Goal: Navigation & Orientation: Find specific page/section

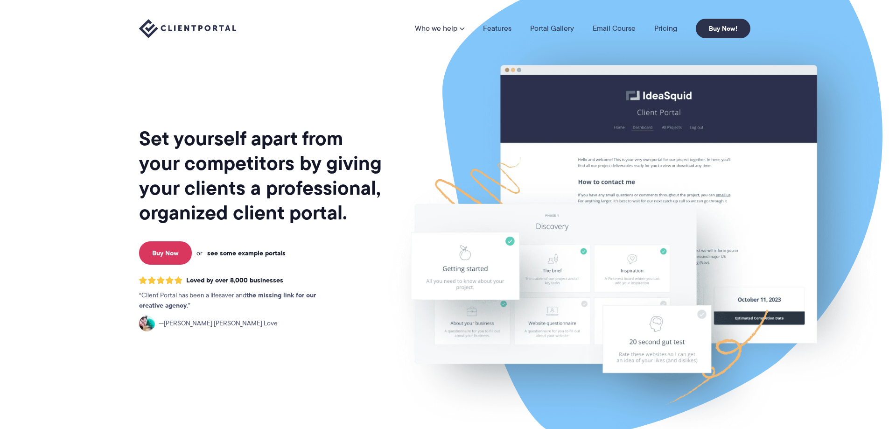
click at [251, 250] on link "see some example portals" at bounding box center [246, 253] width 78 height 8
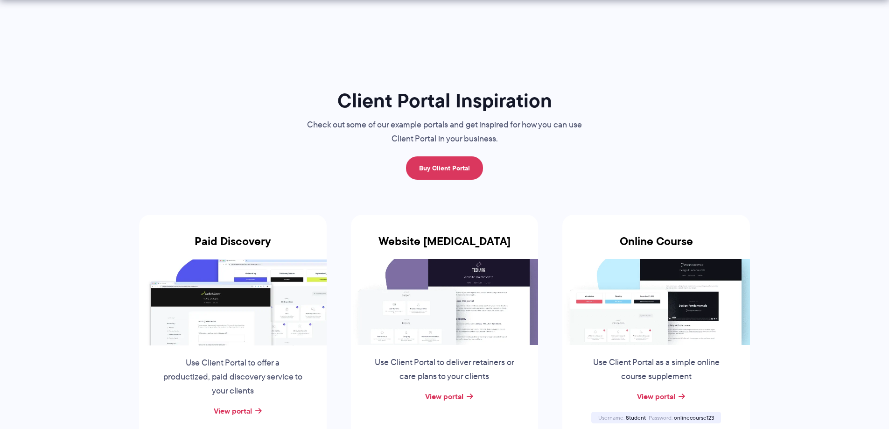
scroll to position [47, 0]
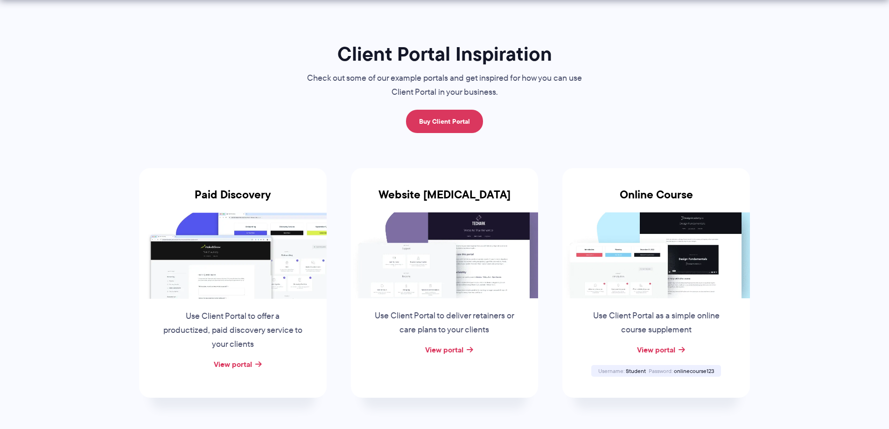
click at [226, 284] on img at bounding box center [233, 255] width 188 height 86
click at [408, 249] on img at bounding box center [445, 255] width 188 height 86
click at [684, 259] on img at bounding box center [656, 255] width 188 height 86
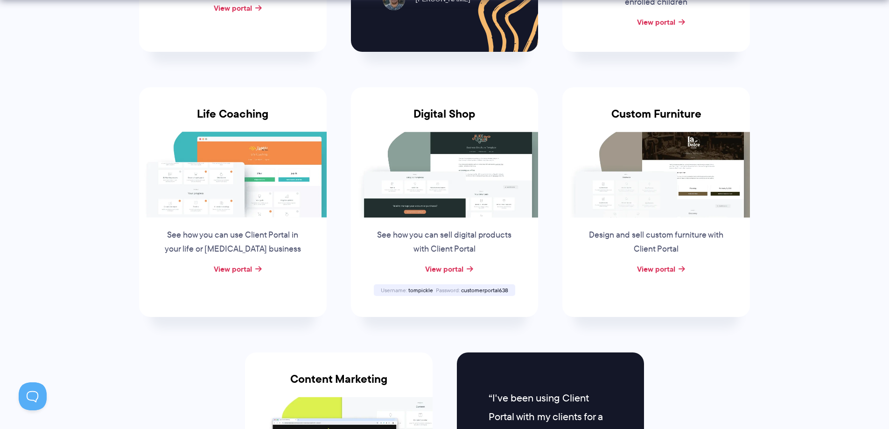
scroll to position [1356, 0]
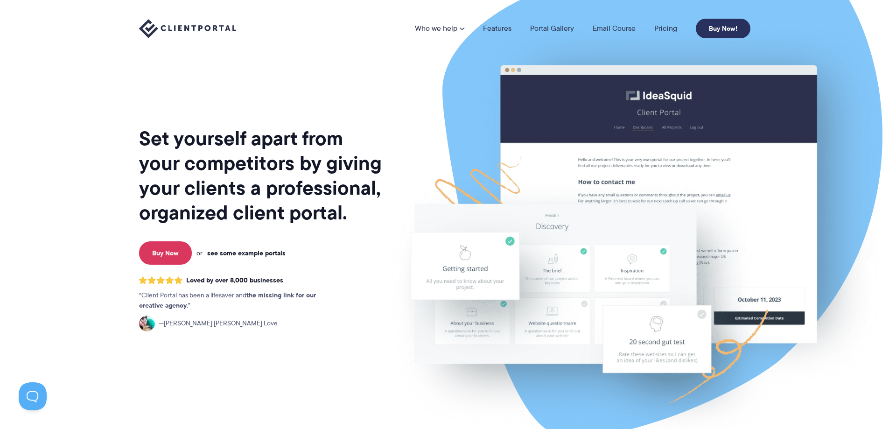
click at [722, 29] on link "Buy Now!" at bounding box center [723, 29] width 55 height 20
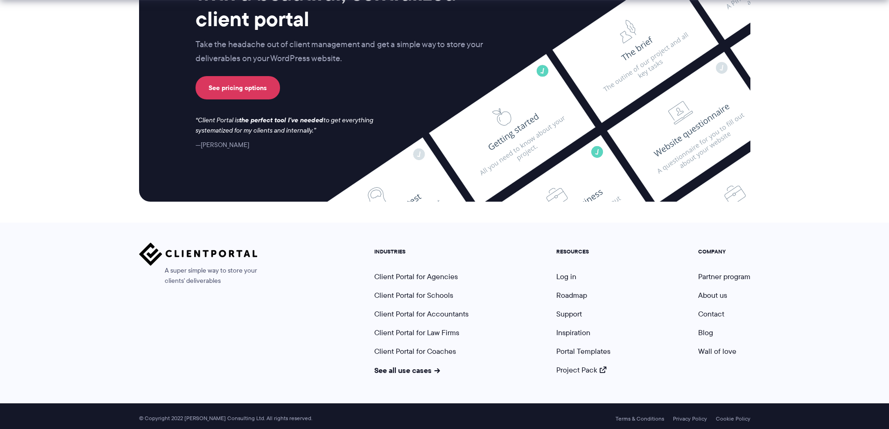
scroll to position [3859, 0]
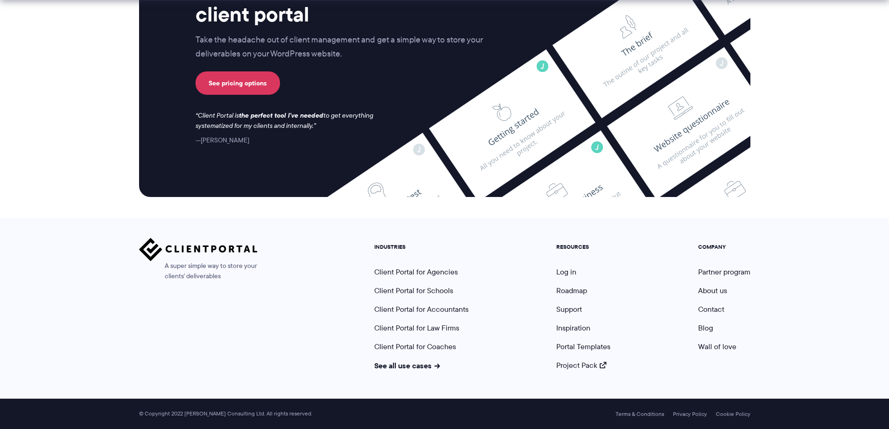
click at [556, 265] on ul "RESOURCES Log in Roadmap Support Inspiration Portal Templates Project Pack" at bounding box center [583, 307] width 68 height 127
click at [560, 270] on link "Log in" at bounding box center [566, 271] width 20 height 11
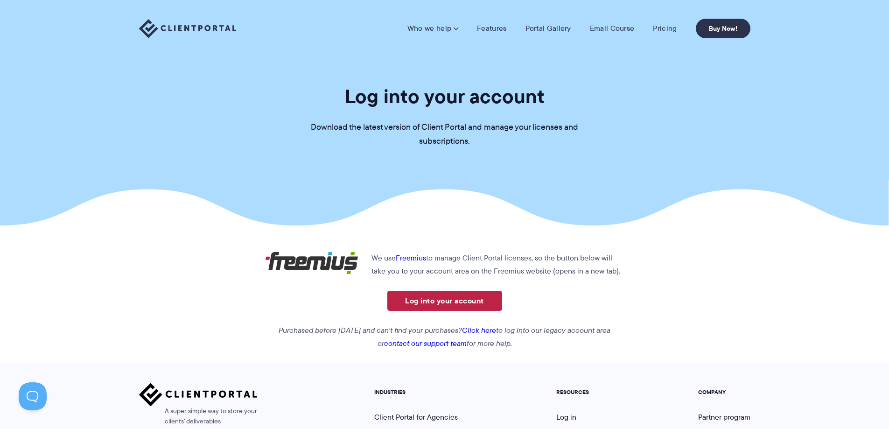
click at [466, 298] on link "Log into your account" at bounding box center [444, 301] width 115 height 20
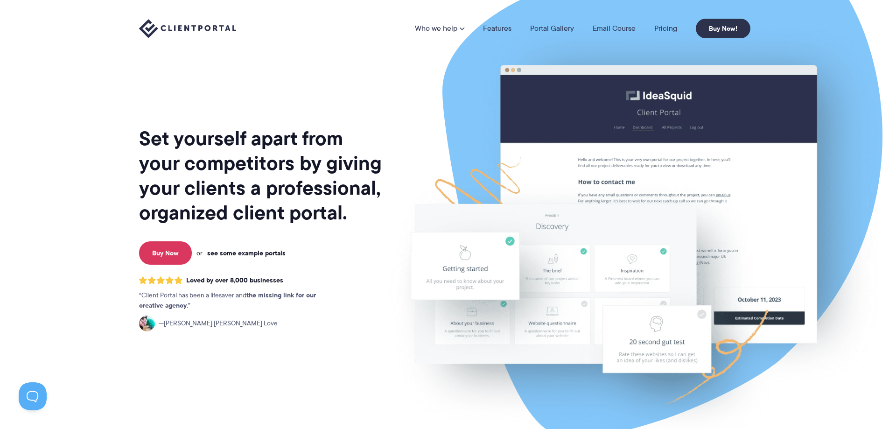
click at [273, 254] on link "see some example portals" at bounding box center [246, 253] width 78 height 8
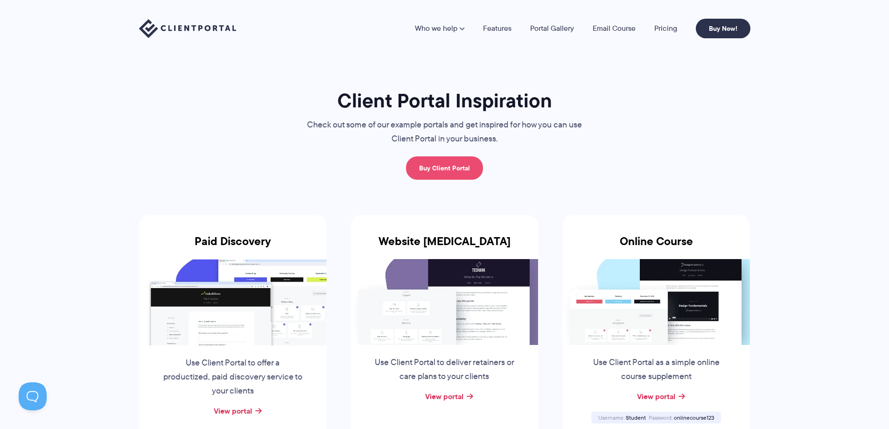
click at [445, 169] on link "Buy Client Portal" at bounding box center [444, 167] width 77 height 23
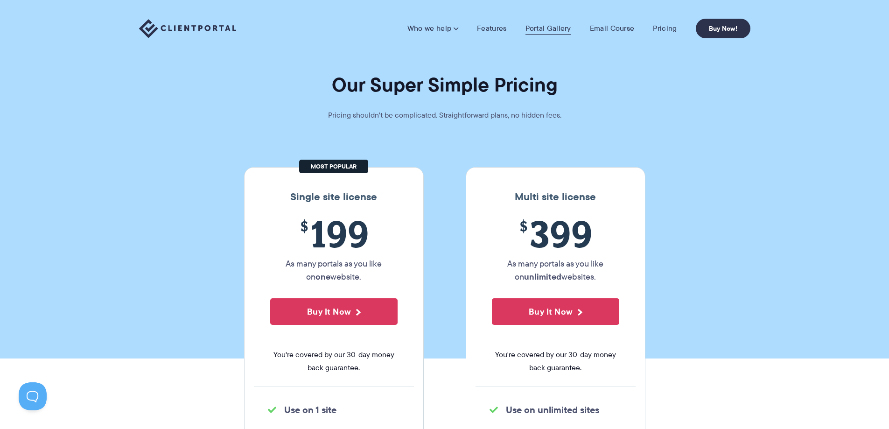
click at [553, 28] on link "Portal Gallery" at bounding box center [548, 28] width 46 height 9
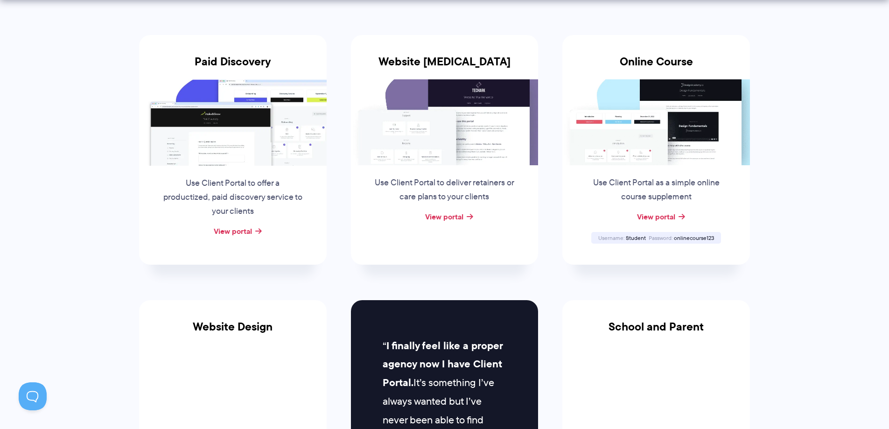
scroll to position [233, 0]
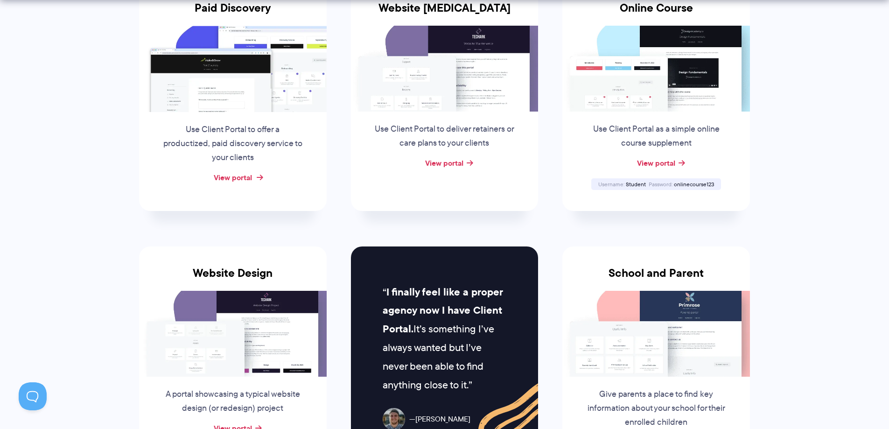
click at [229, 177] on link "View portal" at bounding box center [233, 177] width 38 height 11
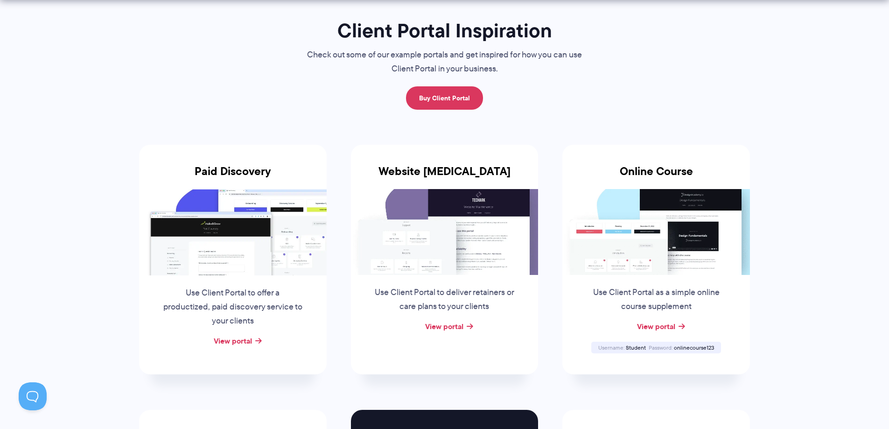
scroll to position [93, 0]
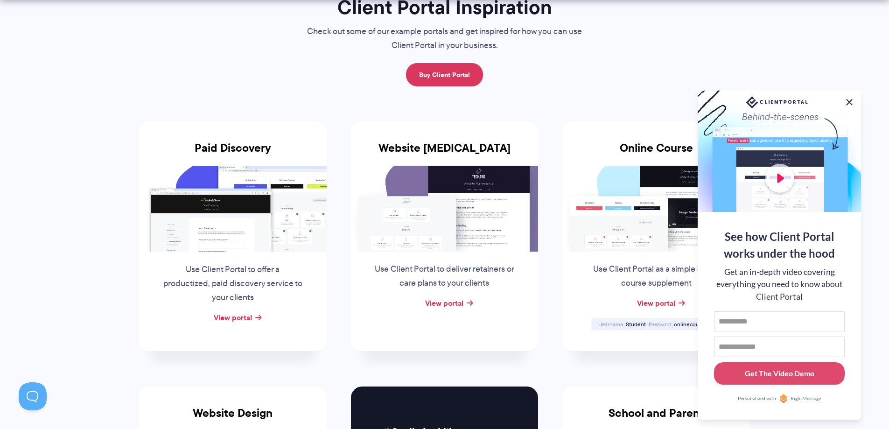
click at [848, 102] on button at bounding box center [848, 102] width 11 height 11
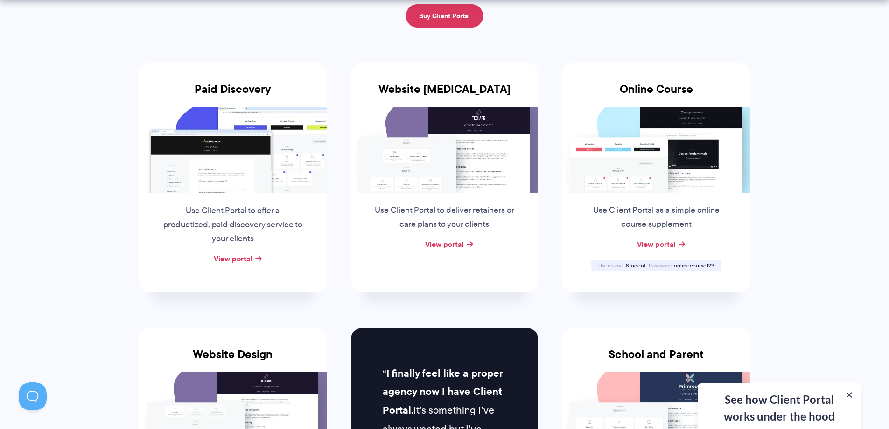
scroll to position [187, 0]
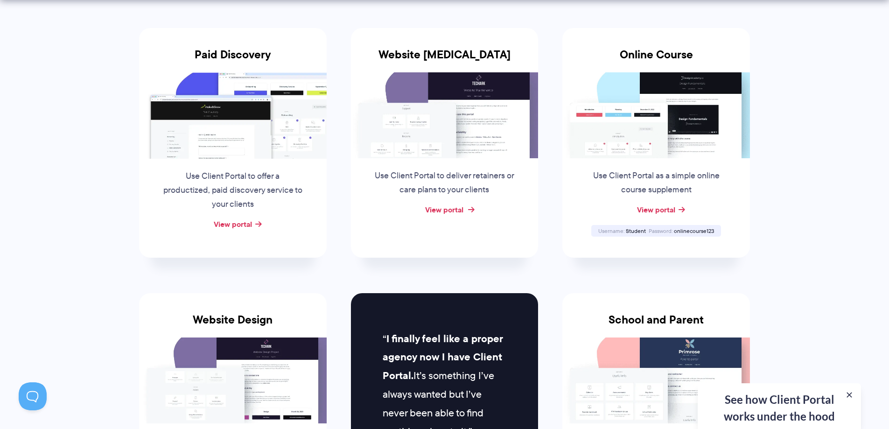
click at [441, 210] on link "View portal" at bounding box center [444, 209] width 38 height 11
click at [651, 213] on link "View portal" at bounding box center [656, 209] width 38 height 11
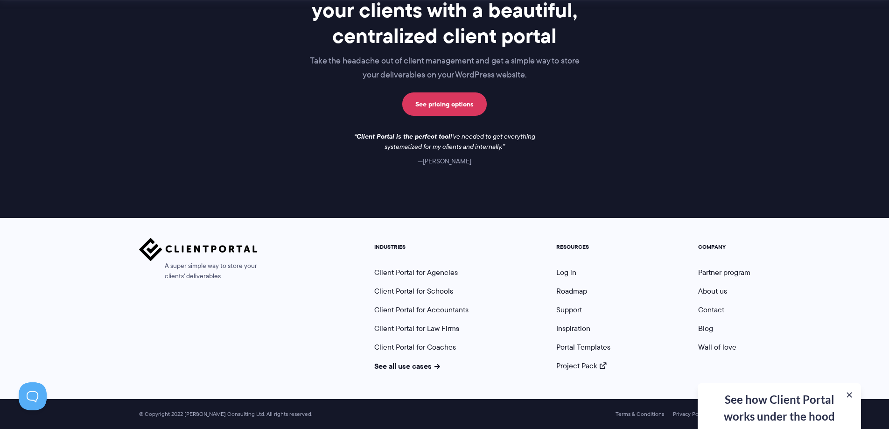
scroll to position [1356, 0]
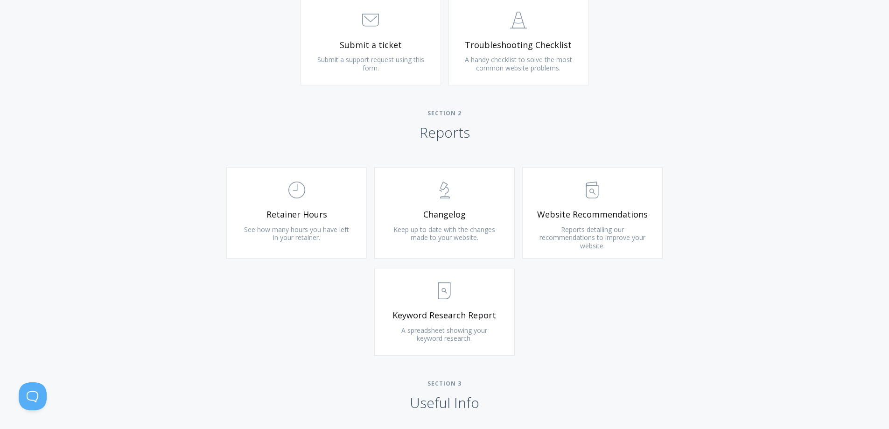
scroll to position [373, 0]
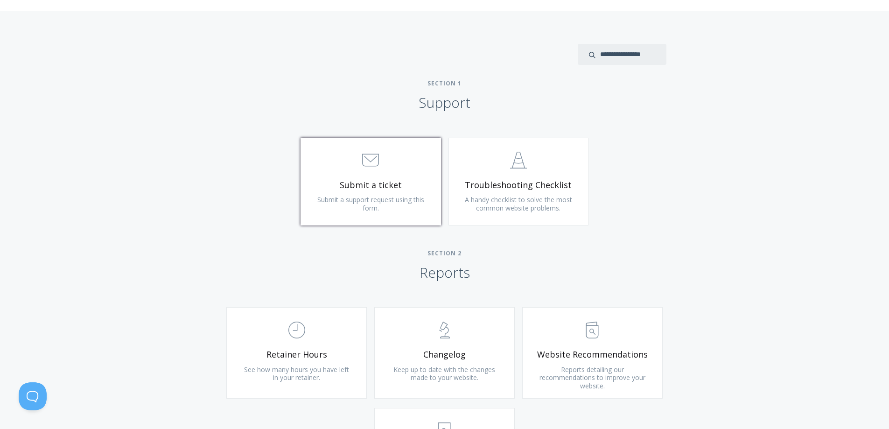
click at [406, 186] on span "Submit a ticket" at bounding box center [370, 185] width 111 height 11
